Goal: Task Accomplishment & Management: Complete application form

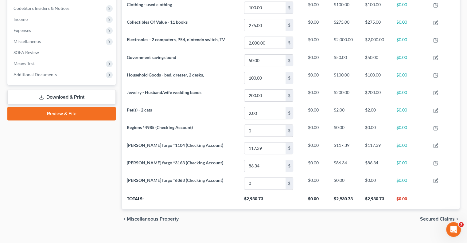
scroll to position [306862, 306629]
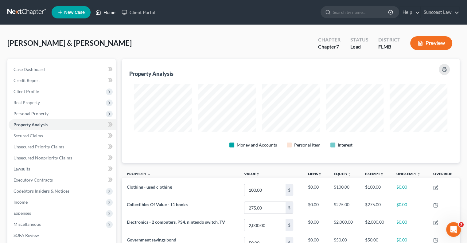
click at [106, 13] on link "Home" at bounding box center [105, 12] width 26 height 11
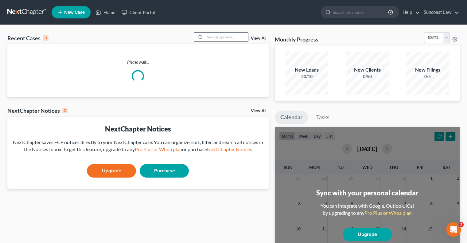
click at [211, 37] on input "search" at bounding box center [226, 37] width 43 height 9
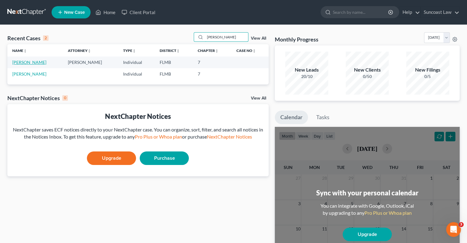
type input "[PERSON_NAME]"
click at [39, 62] on link "[PERSON_NAME]" at bounding box center [29, 62] width 34 height 5
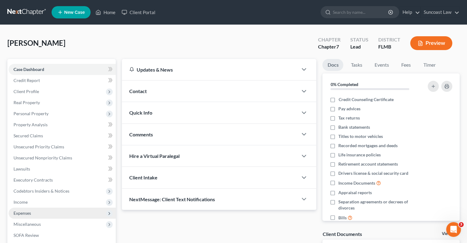
click at [39, 211] on span "Expenses" at bounding box center [62, 213] width 107 height 11
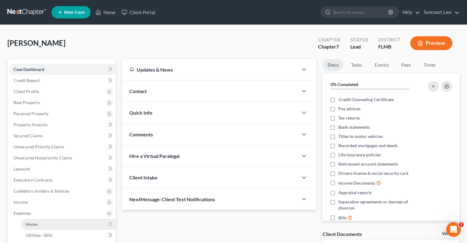
click at [50, 222] on link "Home" at bounding box center [68, 224] width 95 height 11
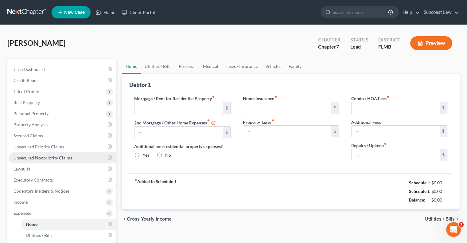
type input "1,455.00"
type input "0.00"
radio input "true"
type input "0.00"
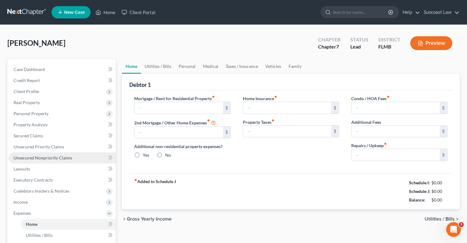
type input "0.00"
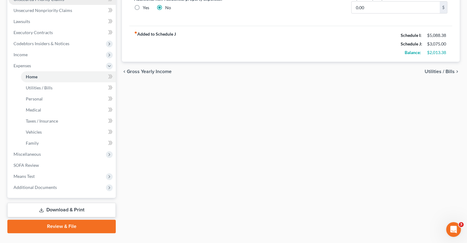
scroll to position [153, 0]
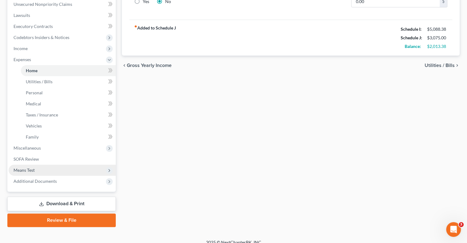
click at [33, 170] on span "Means Test" at bounding box center [24, 169] width 21 height 5
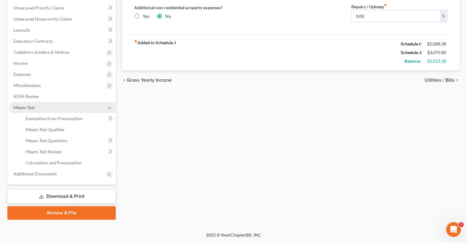
scroll to position [138, 0]
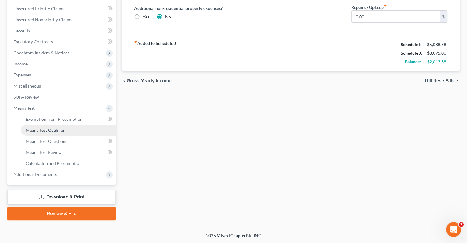
click at [66, 126] on link "Means Test Qualifier" at bounding box center [68, 130] width 95 height 11
